Goal: Information Seeking & Learning: Compare options

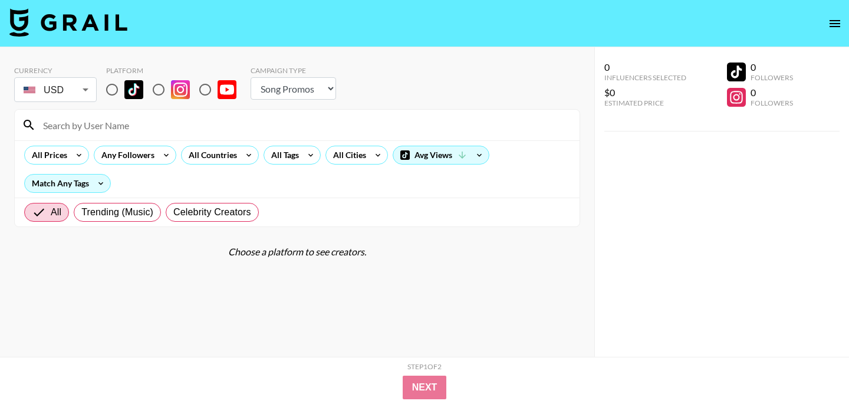
click at [325, 89] on select "Choose Type... Song Promos Brand Promos" at bounding box center [294, 88] width 86 height 22
select select "Brand"
click at [251, 77] on select "Choose Type... Song Promos Brand Promos" at bounding box center [294, 88] width 86 height 22
click at [134, 94] on img at bounding box center [133, 89] width 19 height 19
click at [124, 94] on input "radio" at bounding box center [112, 89] width 25 height 25
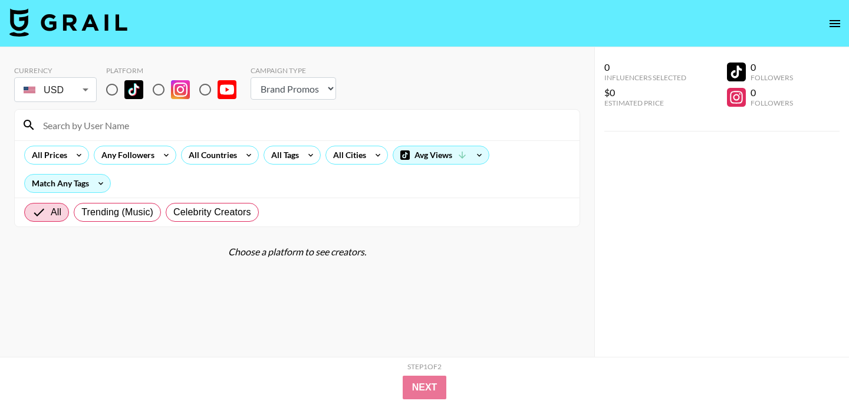
radio input "true"
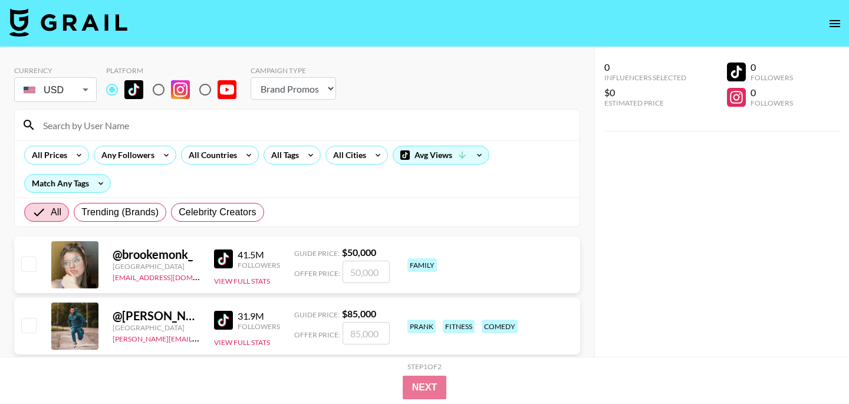
click at [110, 91] on input "radio" at bounding box center [112, 89] width 25 height 25
click at [157, 159] on icon at bounding box center [166, 155] width 19 height 18
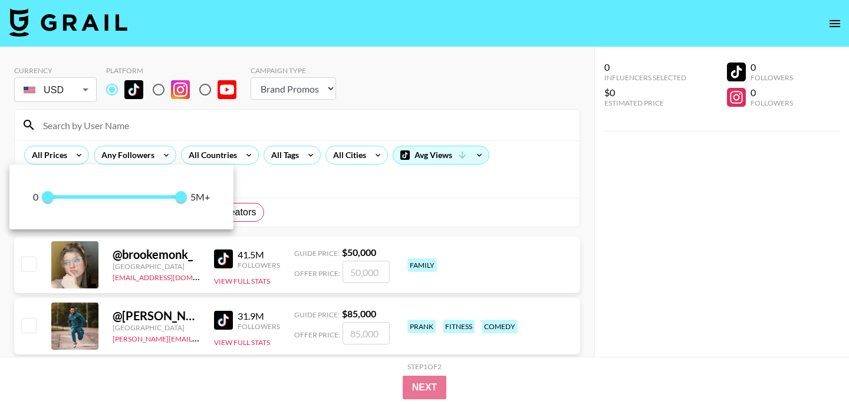
click at [233, 151] on div at bounding box center [424, 202] width 849 height 404
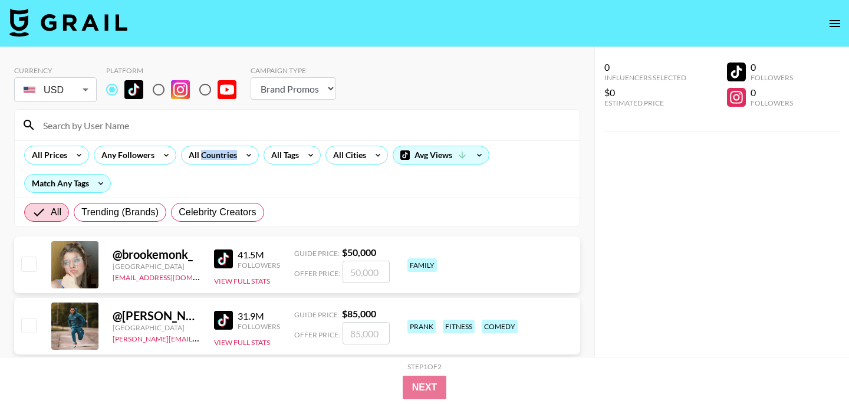
click at [233, 151] on div "All Countries" at bounding box center [211, 155] width 58 height 18
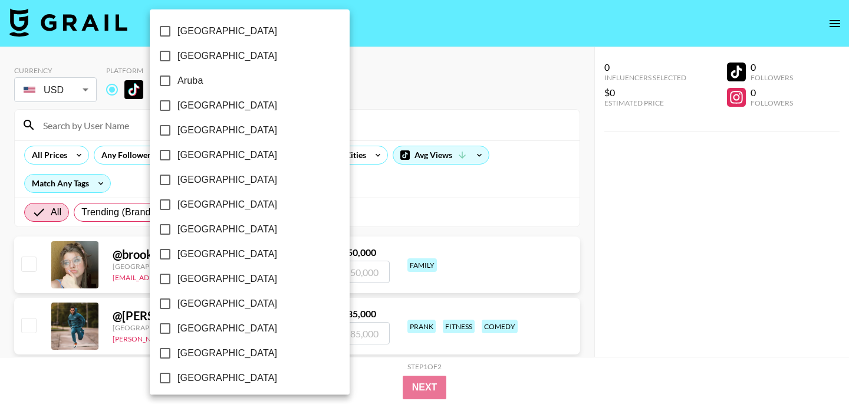
scroll to position [971, 0]
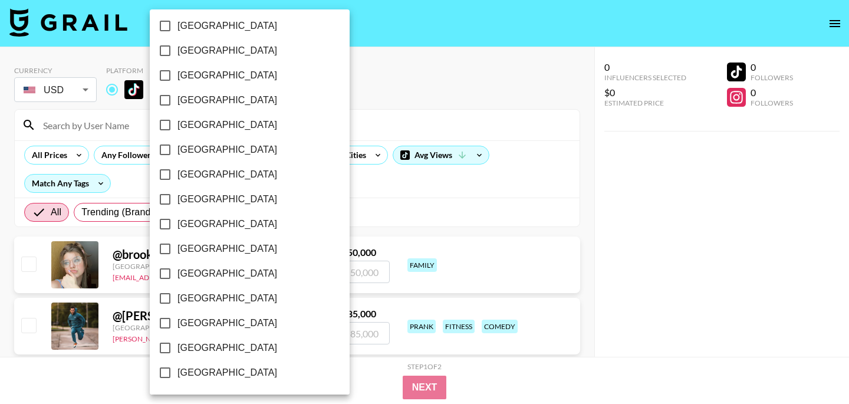
click at [213, 350] on span "[GEOGRAPHIC_DATA]" at bounding box center [227, 348] width 100 height 14
click at [177, 350] on input "[GEOGRAPHIC_DATA]" at bounding box center [165, 348] width 25 height 25
checkbox input "true"
click at [417, 197] on div at bounding box center [424, 202] width 849 height 404
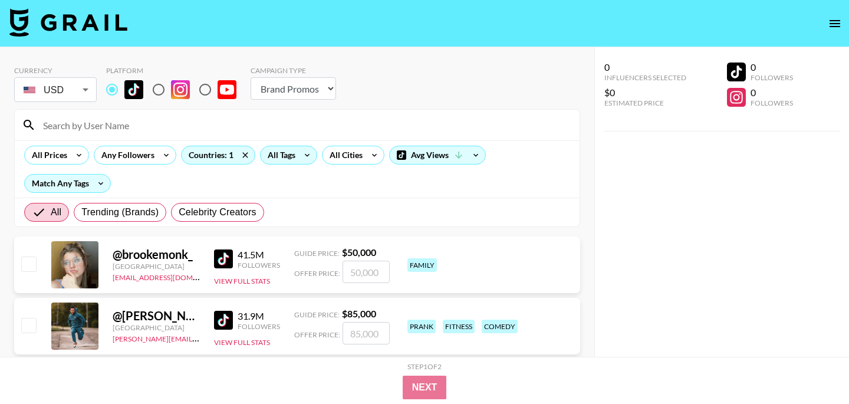
click at [304, 157] on icon at bounding box center [307, 155] width 19 height 18
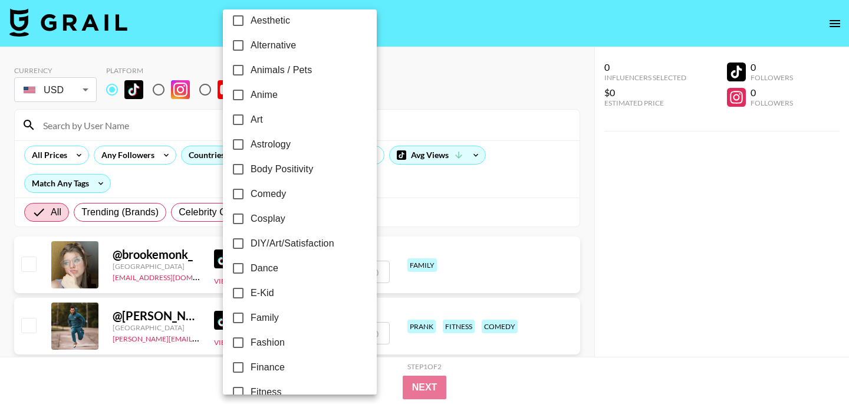
scroll to position [61, 0]
click at [277, 340] on span "Fashion" at bounding box center [268, 341] width 34 height 14
click at [251, 340] on input "Fashion" at bounding box center [238, 341] width 25 height 25
checkbox input "true"
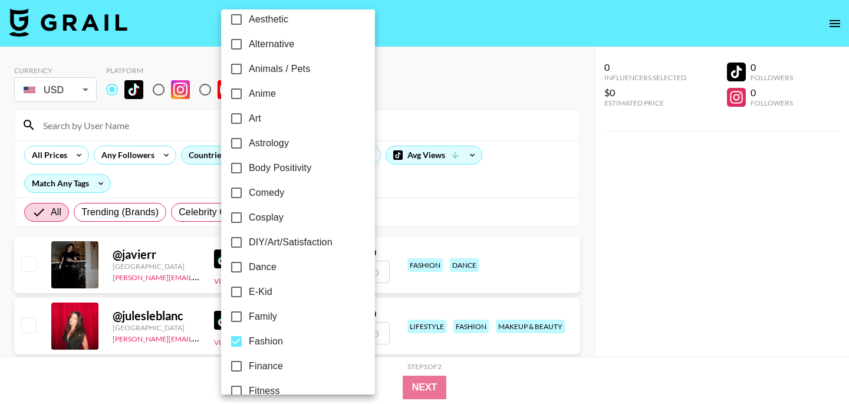
click at [530, 178] on div at bounding box center [424, 202] width 849 height 404
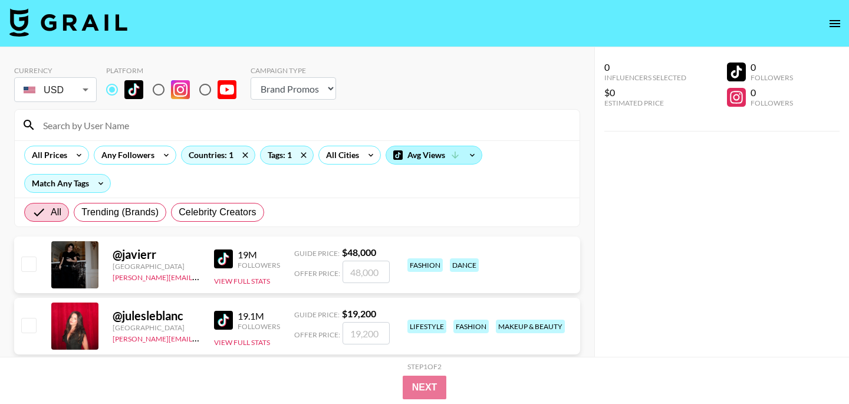
click at [422, 163] on div "Avg Views" at bounding box center [434, 155] width 96 height 18
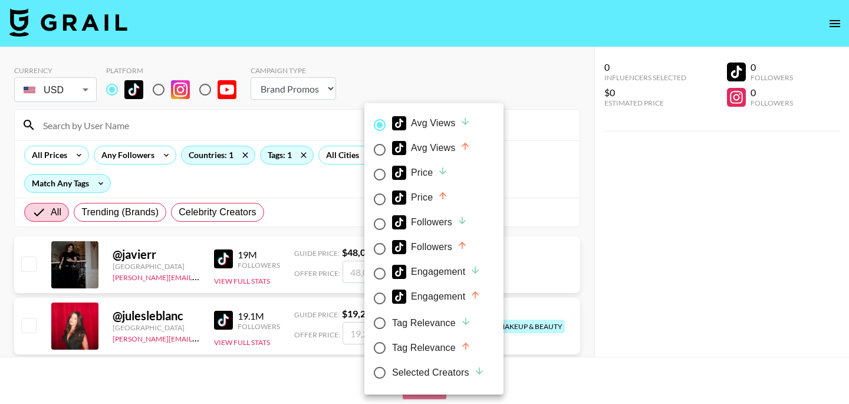
click at [426, 245] on div "Followers" at bounding box center [429, 247] width 75 height 14
click at [392, 245] on input "Followers" at bounding box center [379, 248] width 25 height 25
radio input "true"
radio input "false"
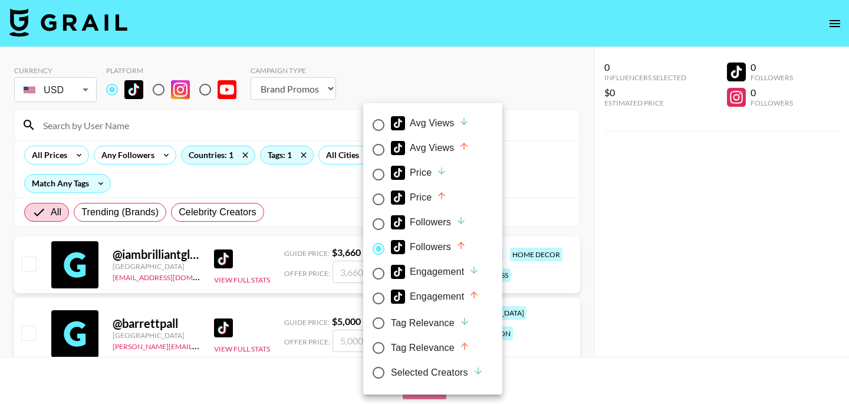
click at [314, 222] on div at bounding box center [424, 202] width 849 height 404
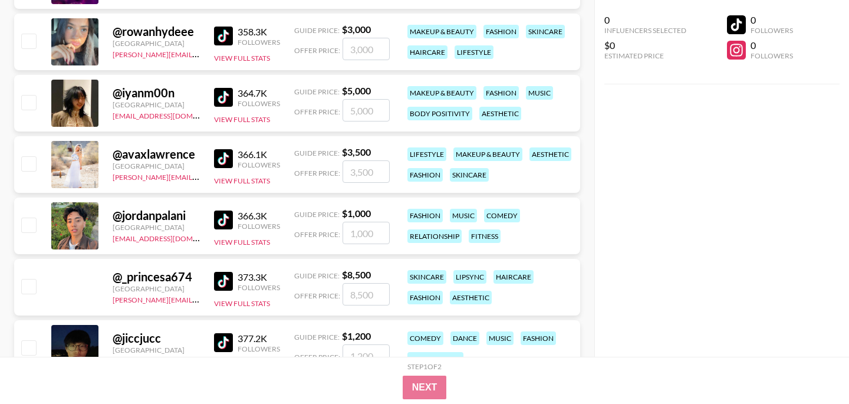
scroll to position [32600, 0]
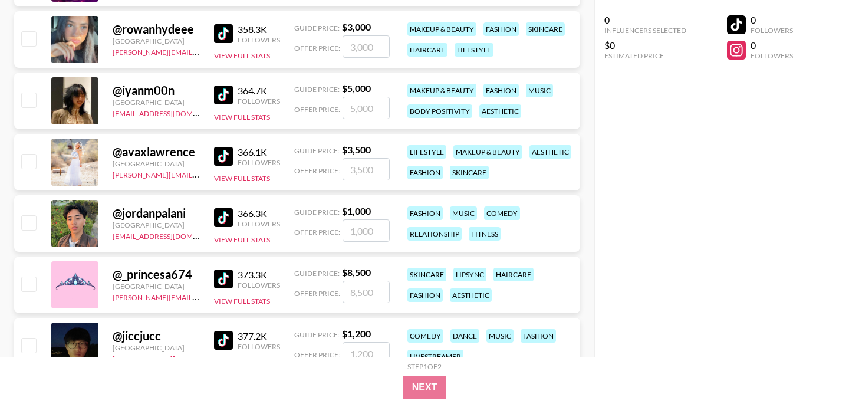
click at [231, 91] on img at bounding box center [223, 95] width 19 height 19
click at [220, 219] on img at bounding box center [223, 217] width 19 height 19
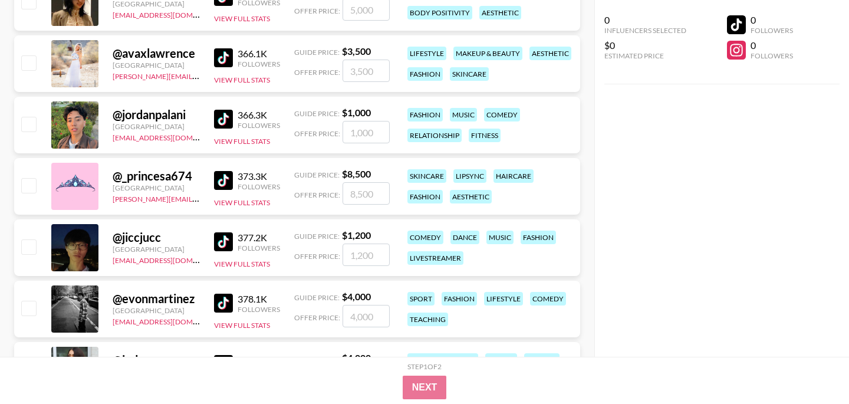
scroll to position [32698, 0]
click at [219, 241] on img at bounding box center [223, 242] width 19 height 19
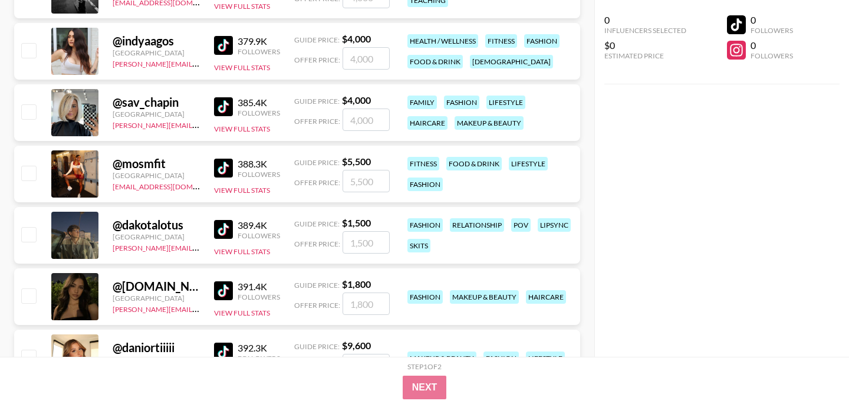
scroll to position [33018, 0]
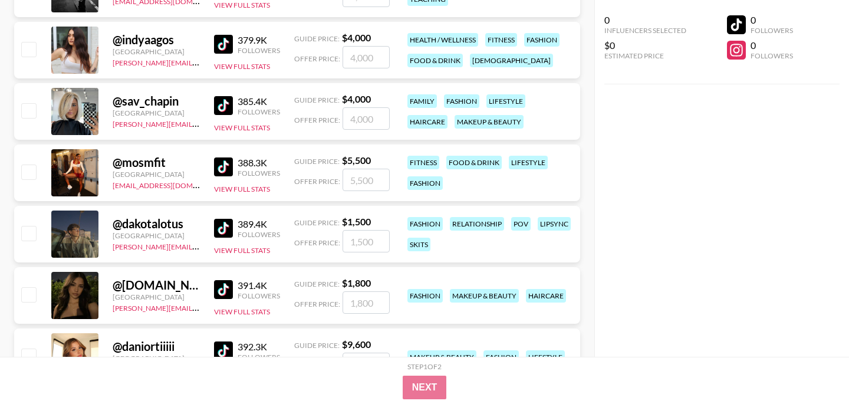
click at [222, 220] on img at bounding box center [223, 228] width 19 height 19
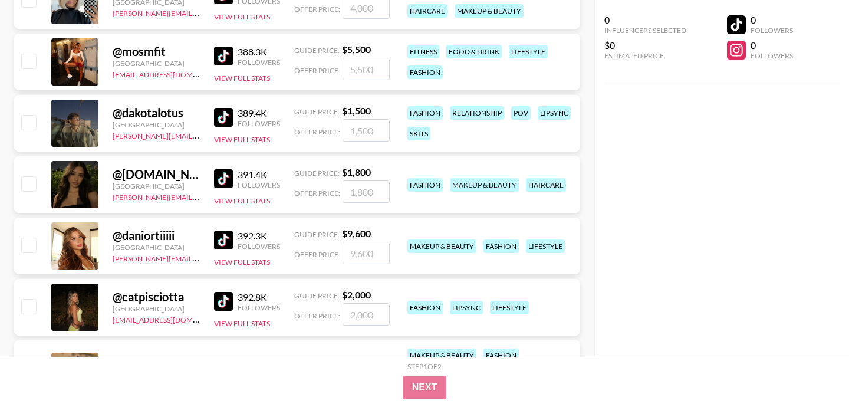
scroll to position [33129, 0]
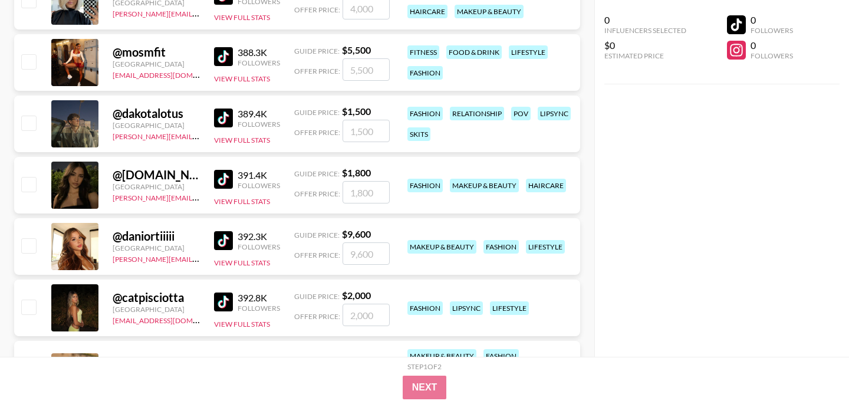
click at [224, 180] on img at bounding box center [223, 179] width 19 height 19
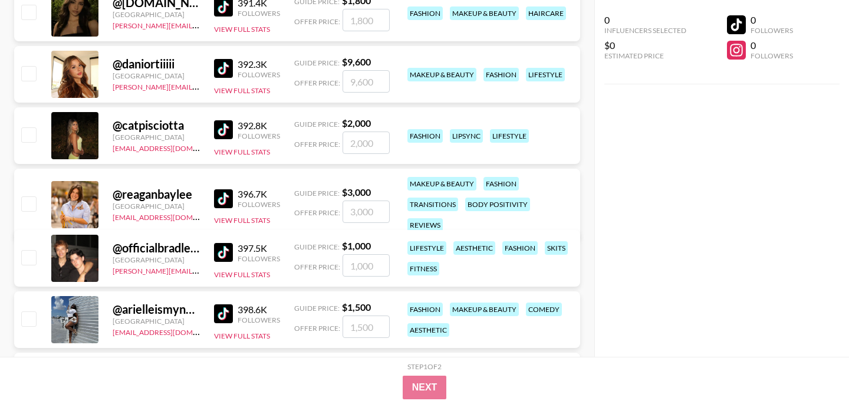
scroll to position [33305, 0]
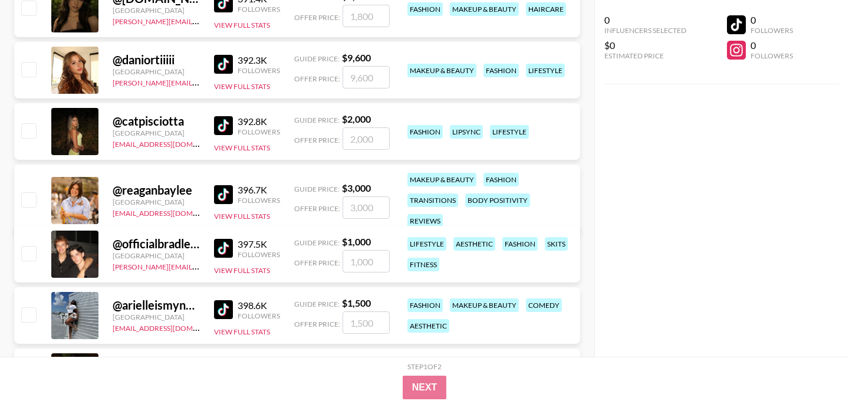
click at [229, 242] on img at bounding box center [223, 248] width 19 height 19
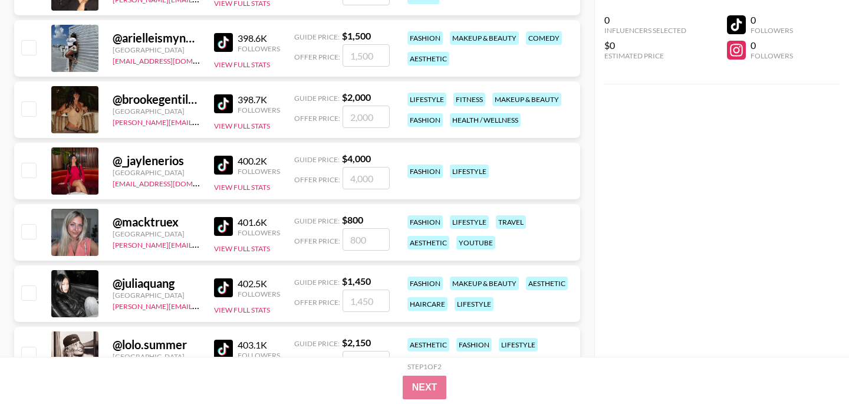
scroll to position [33572, 0]
click at [220, 164] on img at bounding box center [223, 165] width 19 height 19
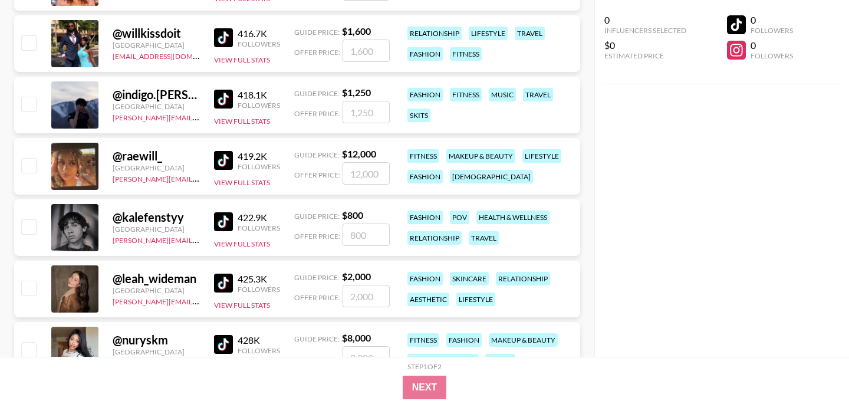
scroll to position [34621, 0]
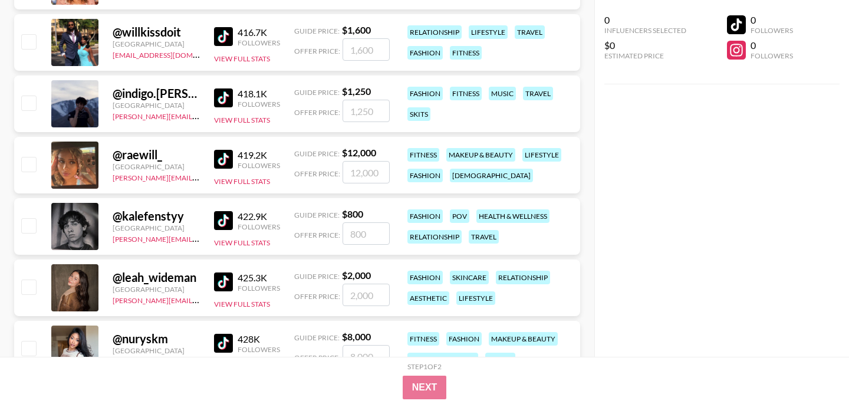
click at [220, 223] on img at bounding box center [223, 220] width 19 height 19
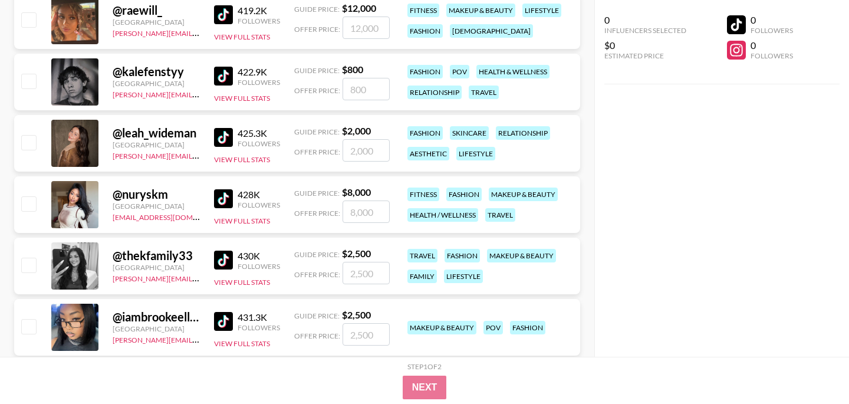
scroll to position [34766, 0]
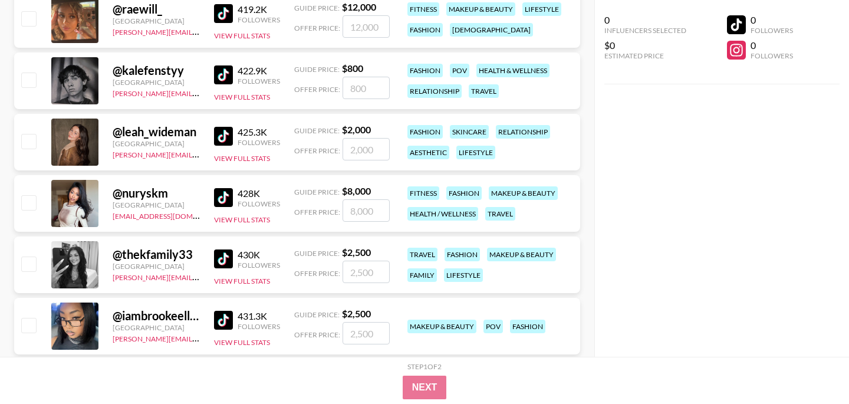
click at [221, 195] on img at bounding box center [223, 197] width 19 height 19
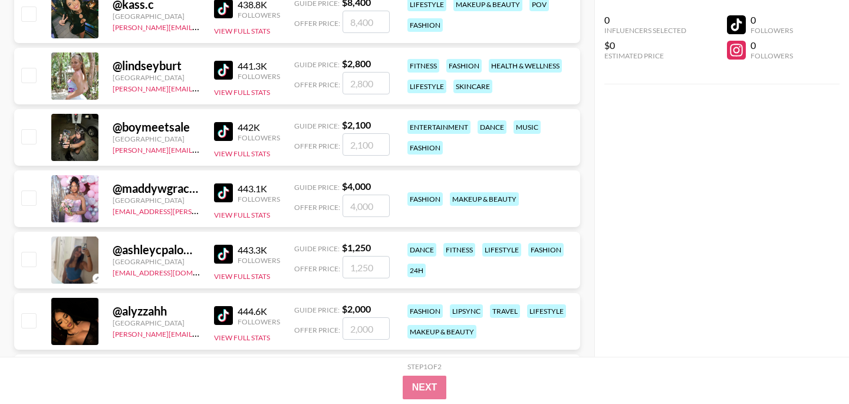
scroll to position [35328, 0]
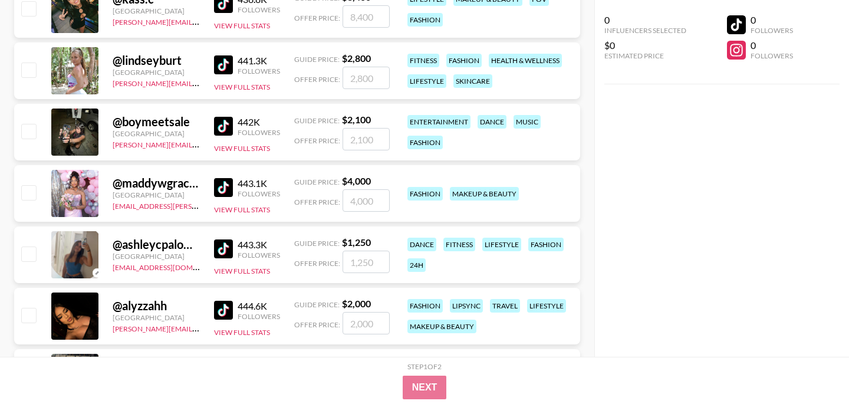
click at [218, 180] on img at bounding box center [223, 187] width 19 height 19
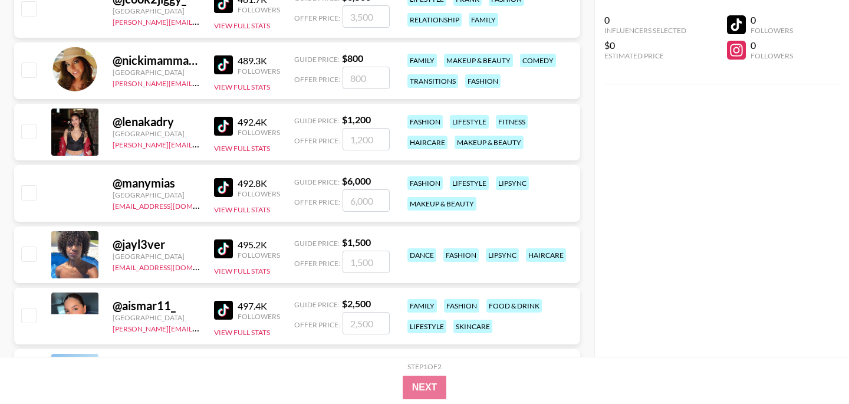
scroll to position [36938, 0]
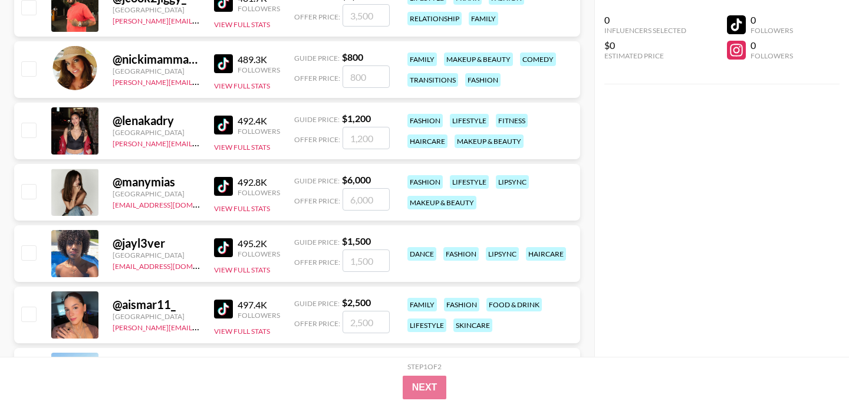
click at [221, 246] on img at bounding box center [223, 247] width 19 height 19
click at [254, 266] on button "View Full Stats" at bounding box center [242, 269] width 56 height 9
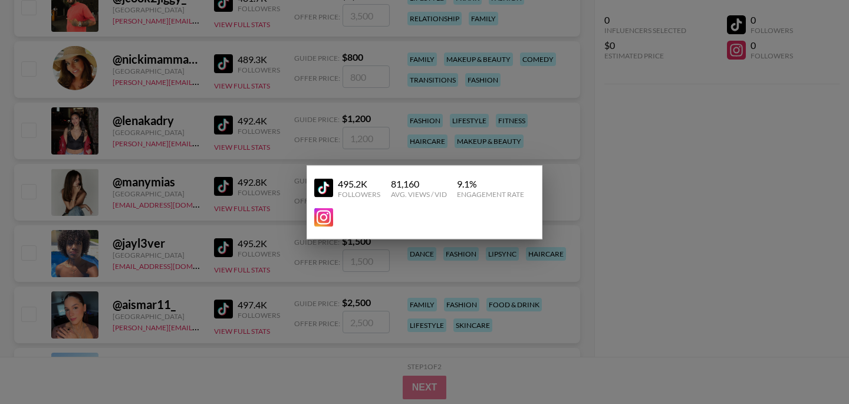
click at [313, 220] on div "495.2K Followers 81,160 Avg. Views / Vid 9.1 % Engagement Rate" at bounding box center [425, 202] width 236 height 74
click at [324, 217] on img at bounding box center [323, 217] width 19 height 19
click at [255, 268] on div at bounding box center [424, 202] width 849 height 404
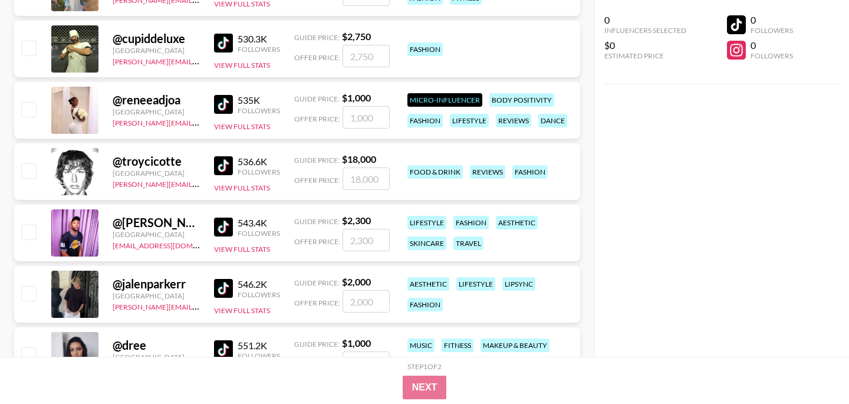
scroll to position [37956, 0]
click at [230, 163] on img at bounding box center [223, 165] width 19 height 19
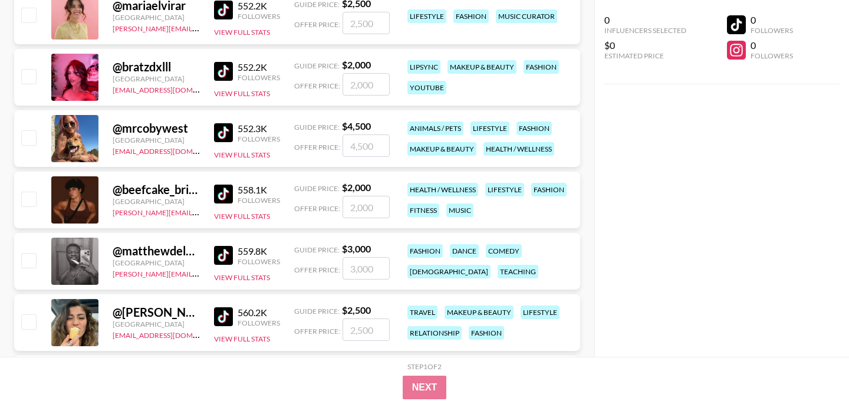
scroll to position [38440, 0]
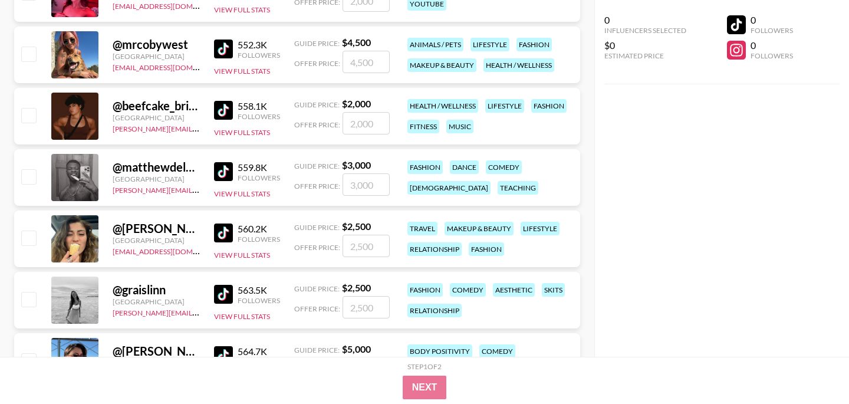
click at [222, 167] on img at bounding box center [223, 171] width 19 height 19
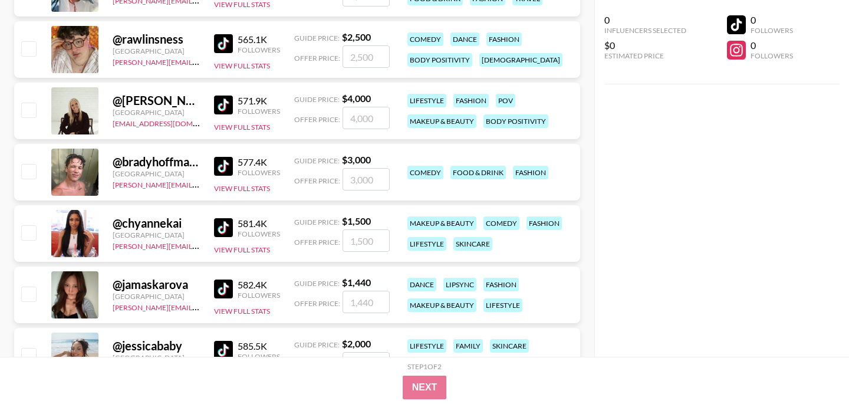
scroll to position [38814, 0]
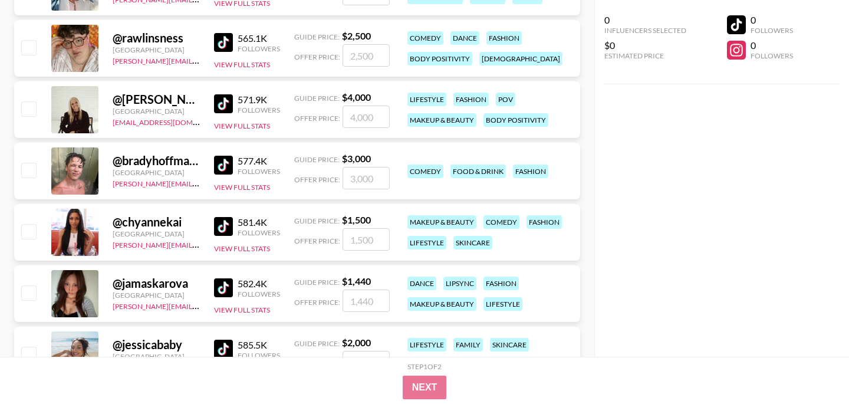
click at [226, 162] on img at bounding box center [223, 165] width 19 height 19
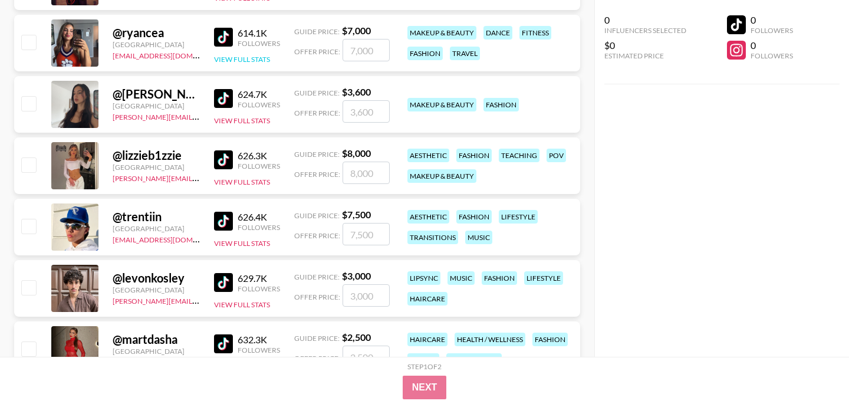
scroll to position [40026, 0]
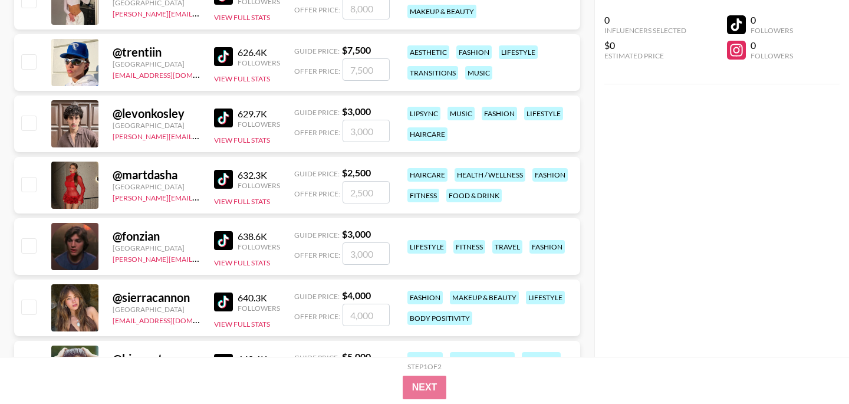
click at [228, 56] on img at bounding box center [223, 56] width 19 height 19
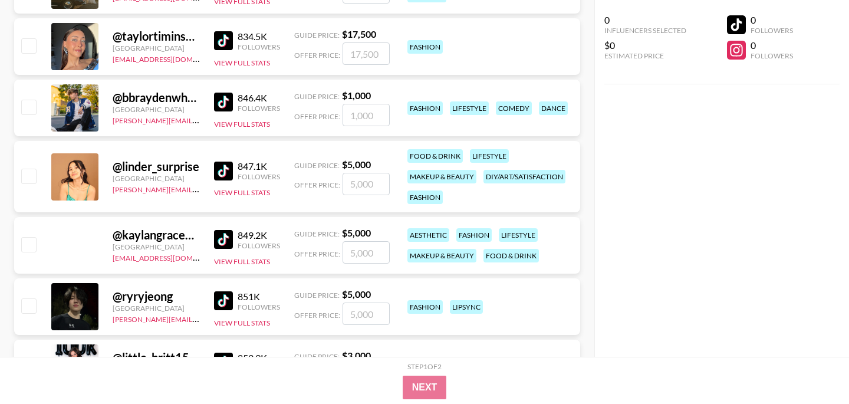
scroll to position [43061, 0]
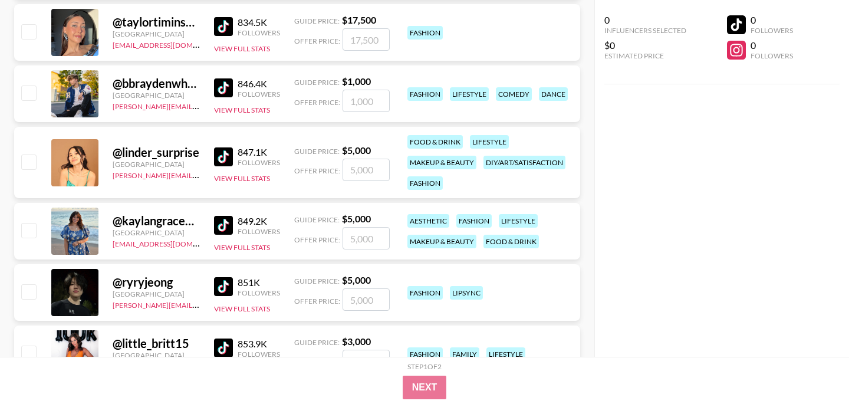
click at [218, 90] on img at bounding box center [223, 87] width 19 height 19
